Goal: Navigation & Orientation: Find specific page/section

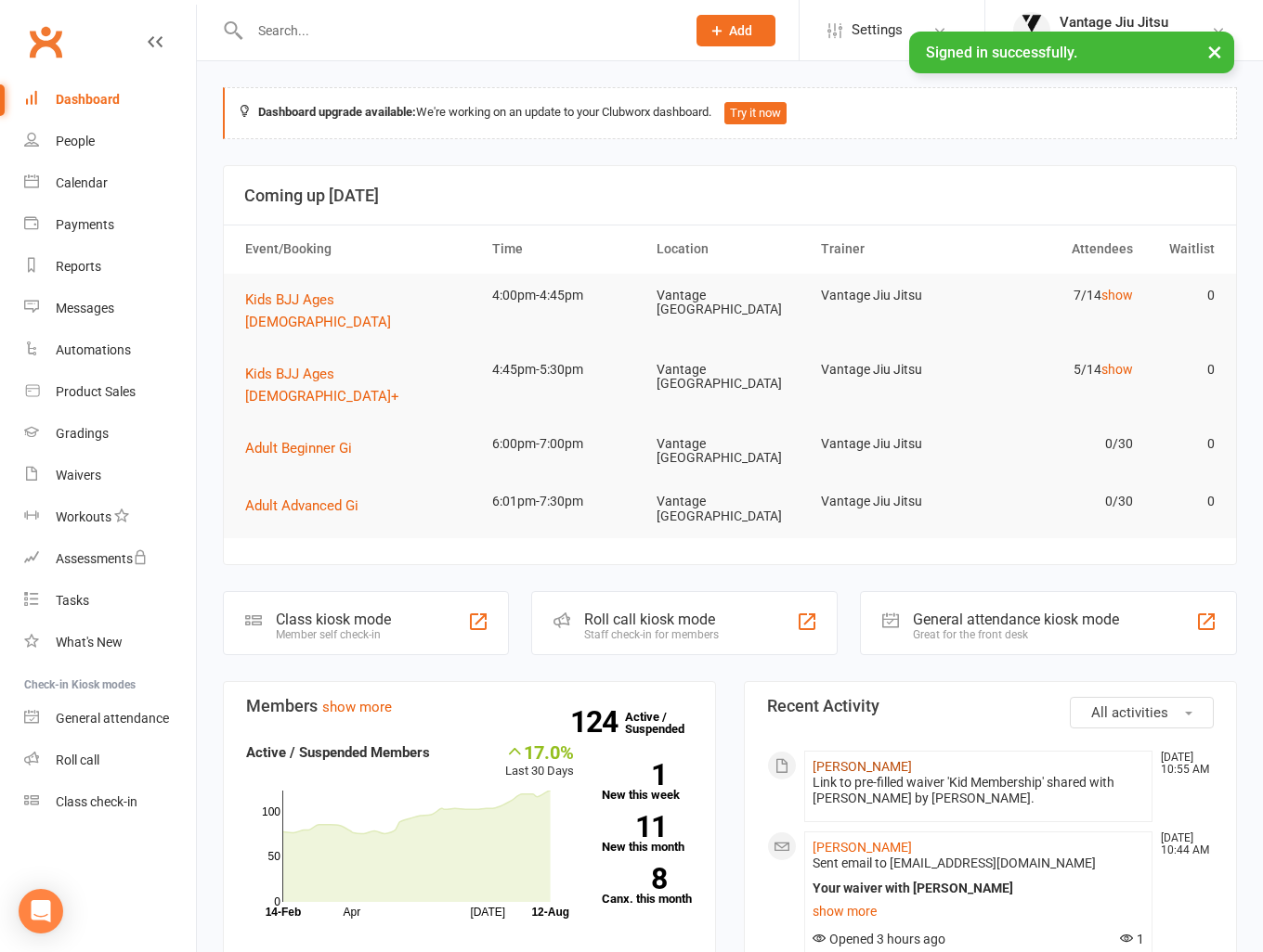
click at [865, 759] on link "[PERSON_NAME]" at bounding box center [862, 766] width 100 height 15
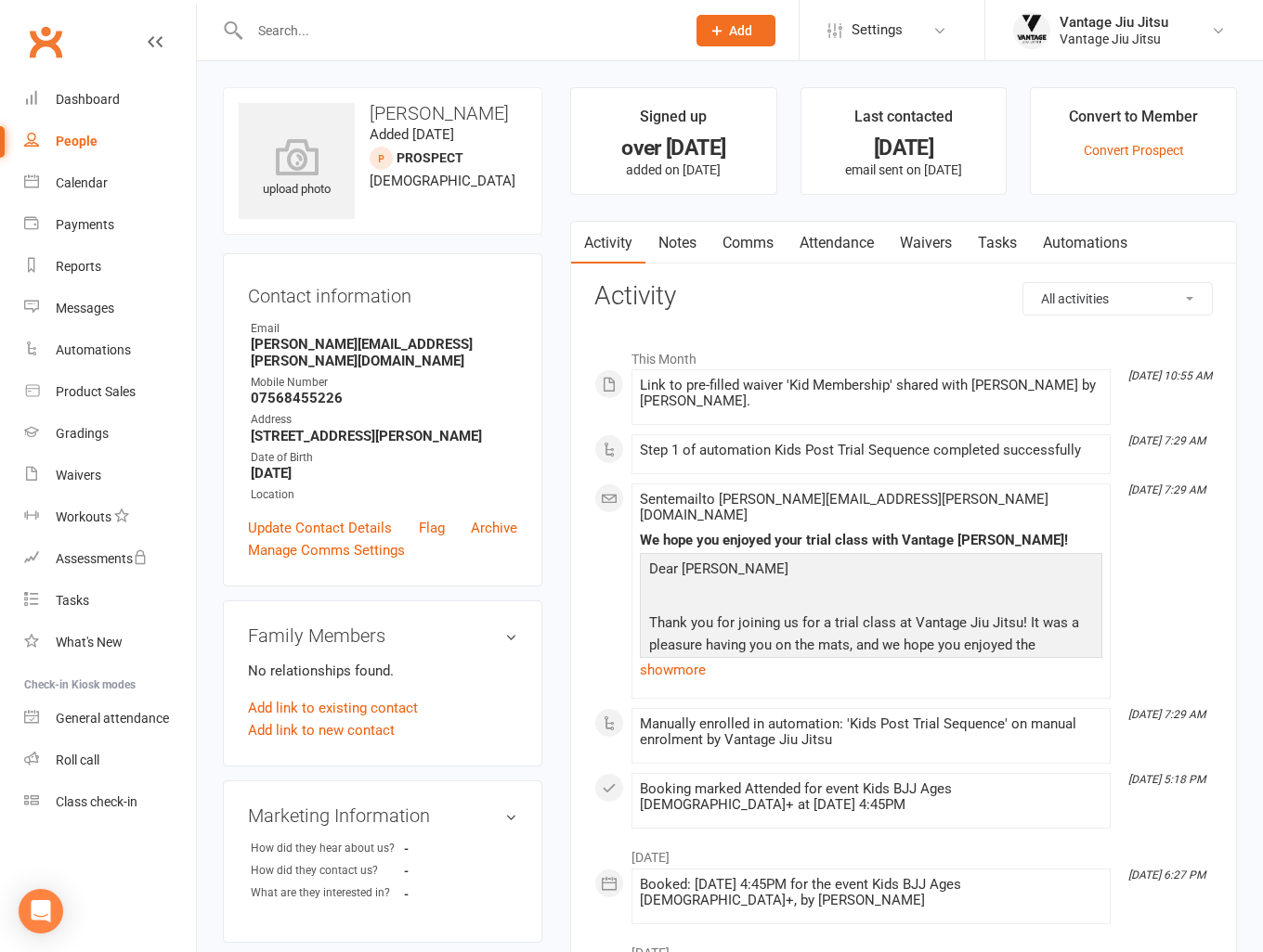
click at [49, 38] on link "Clubworx" at bounding box center [45, 42] width 47 height 47
